Goal: Task Accomplishment & Management: Use online tool/utility

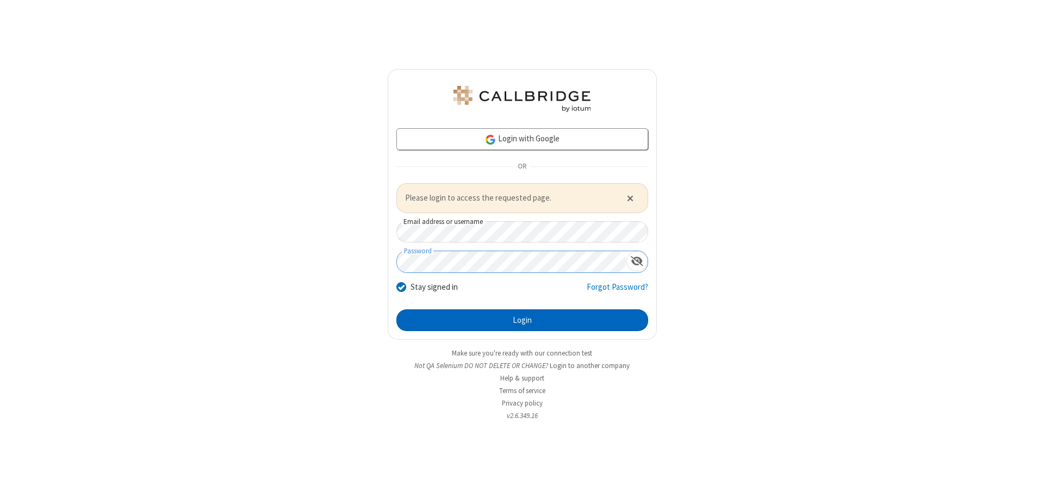
click at [522, 320] on button "Login" at bounding box center [522, 320] width 252 height 22
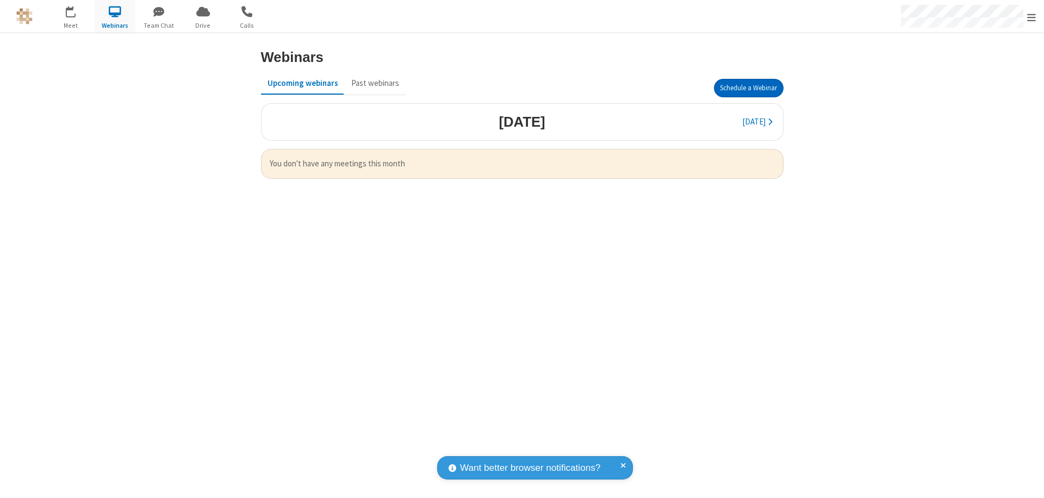
click at [748, 88] on button "Schedule a Webinar" at bounding box center [749, 88] width 70 height 18
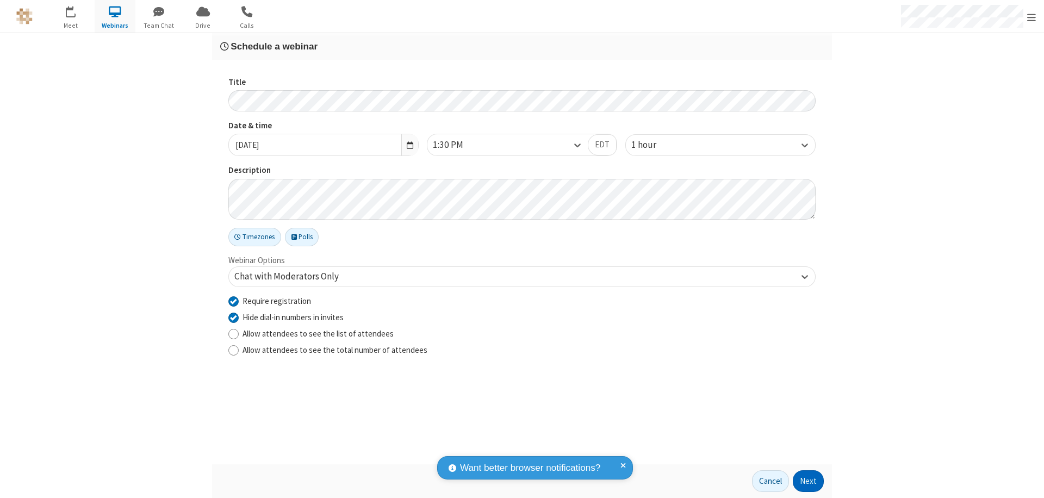
click at [808, 481] on button "Next" at bounding box center [807, 481] width 31 height 22
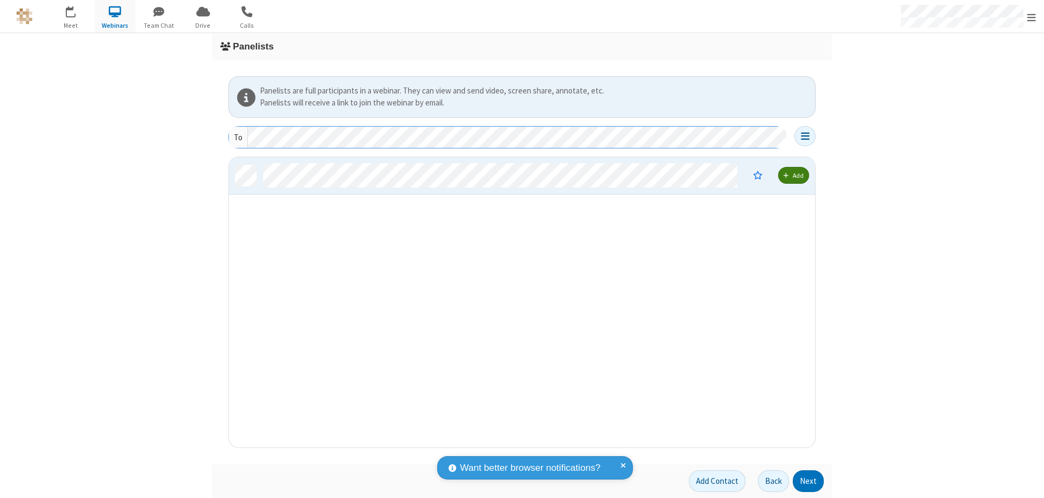
scroll to position [282, 578]
click at [808, 481] on button "Next" at bounding box center [807, 481] width 31 height 22
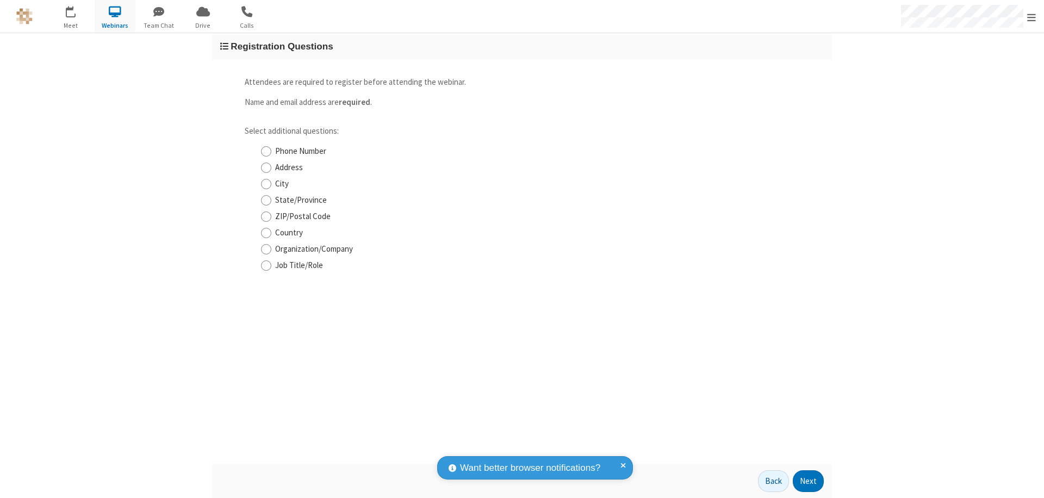
click at [266, 151] on input "Phone Number" at bounding box center [266, 151] width 10 height 11
checkbox input "true"
click at [808, 481] on button "Next" at bounding box center [807, 481] width 31 height 22
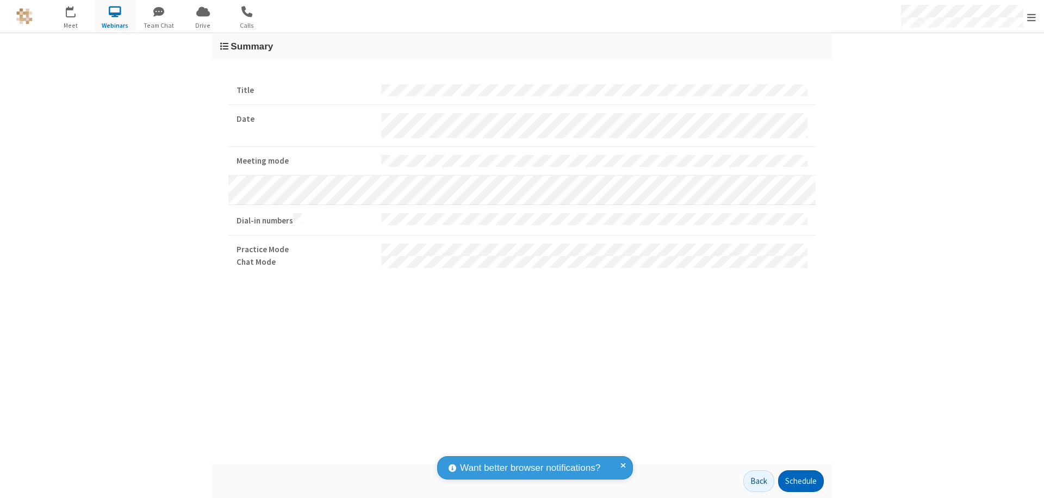
click at [800, 481] on button "Schedule" at bounding box center [801, 481] width 46 height 22
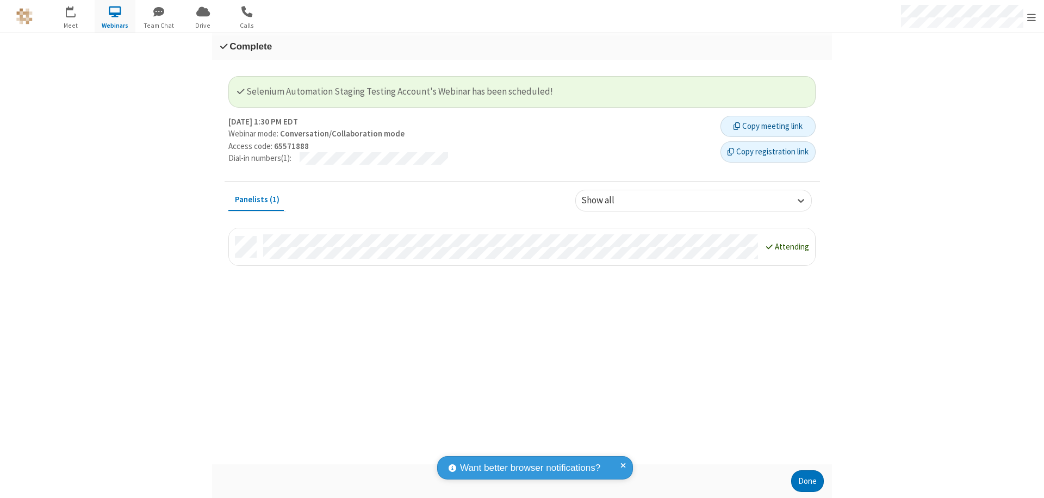
click at [767, 152] on button "Copy registration link" at bounding box center [767, 152] width 95 height 22
click at [807, 481] on button "Done" at bounding box center [807, 481] width 33 height 22
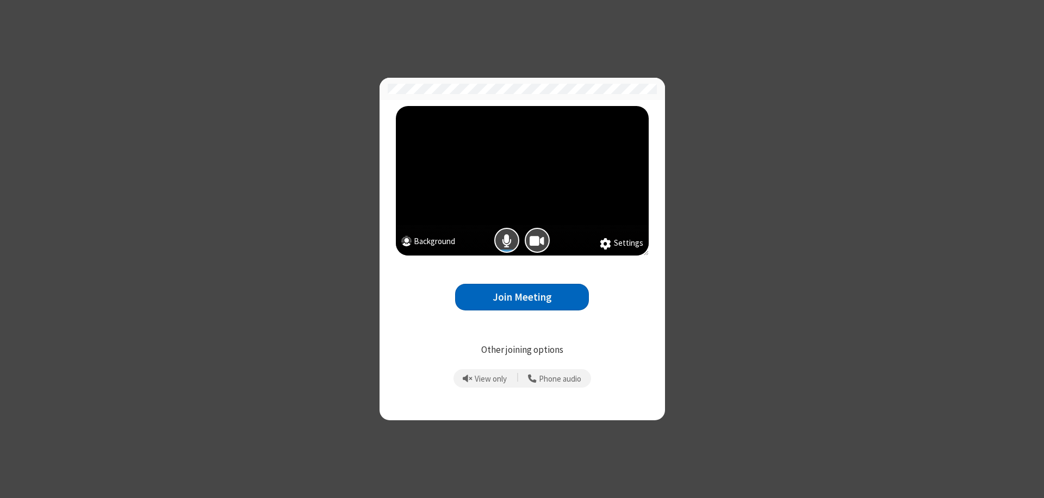
click at [522, 297] on button "Join Meeting" at bounding box center [522, 297] width 134 height 27
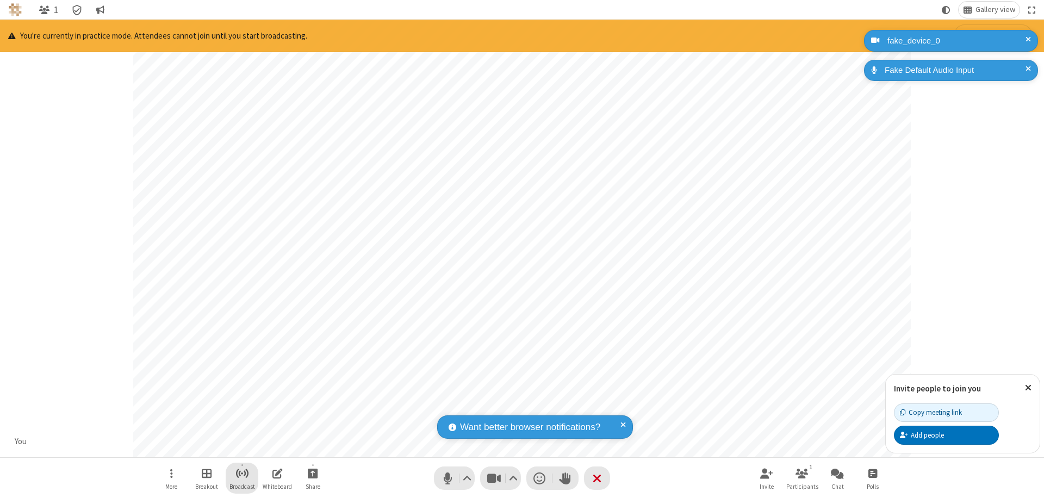
click at [241, 473] on span "Start broadcast" at bounding box center [242, 473] width 14 height 14
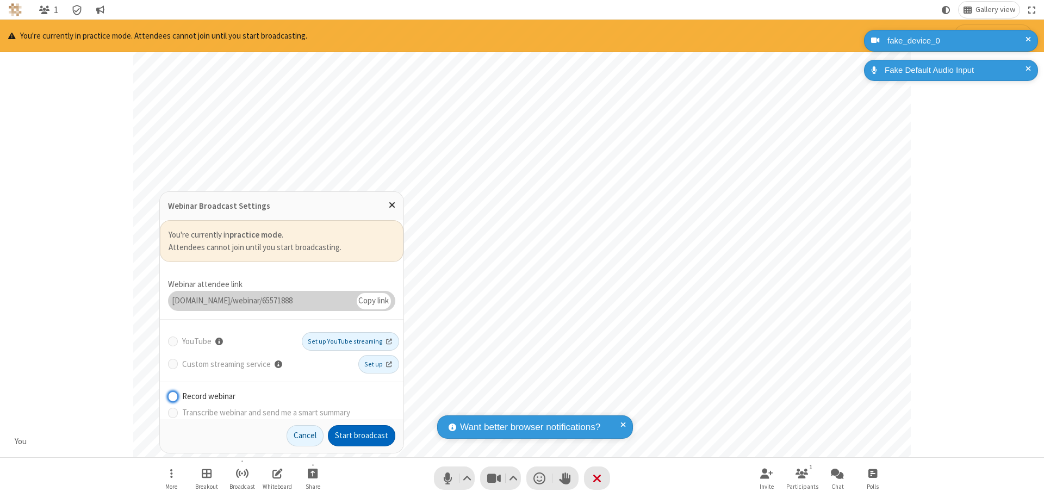
click at [361, 435] on button "Start broadcast" at bounding box center [361, 436] width 67 height 22
